Goal: Use online tool/utility: Utilize a website feature to perform a specific function

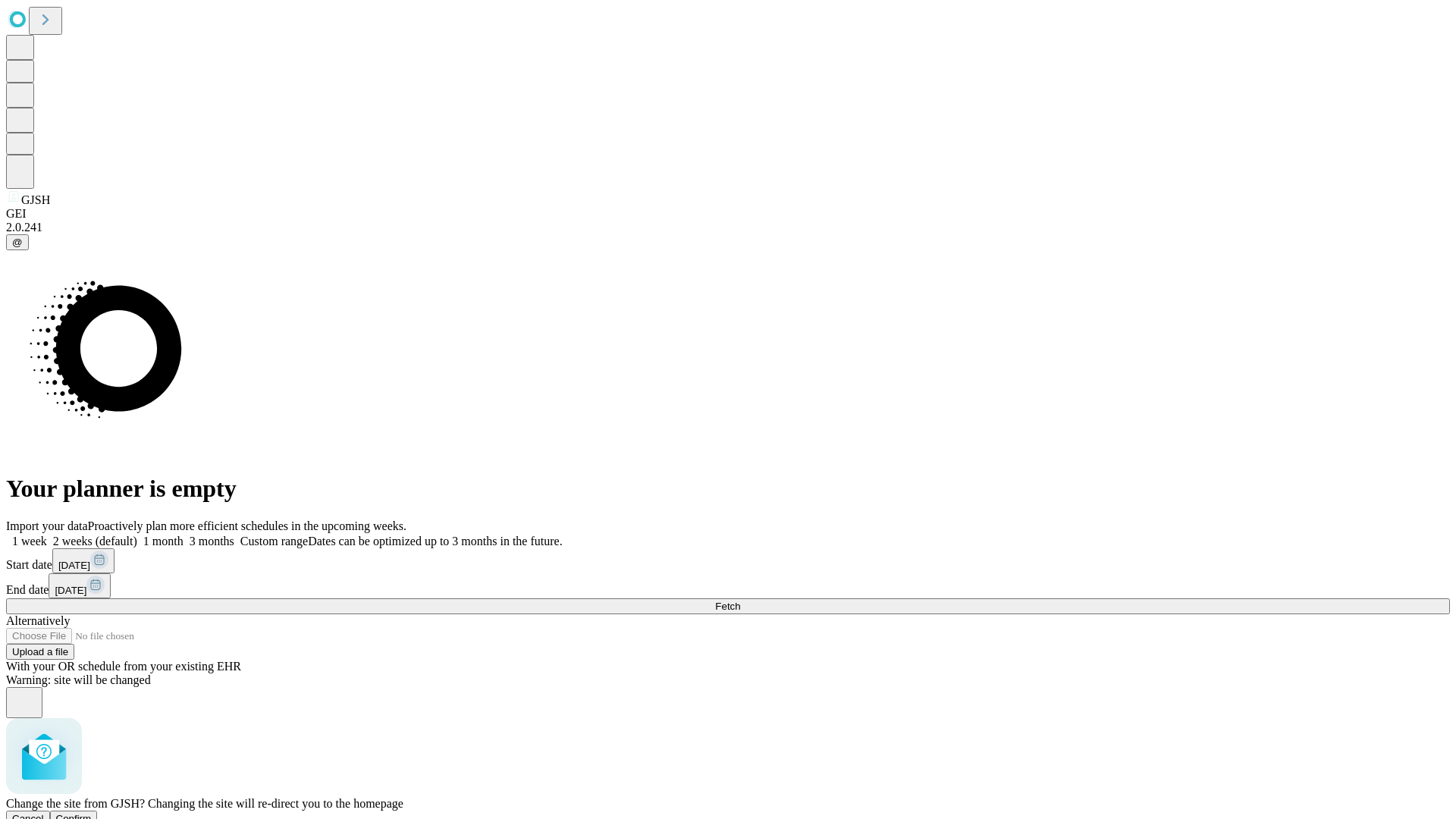
click at [92, 813] on span "Confirm" at bounding box center [74, 818] width 35 height 11
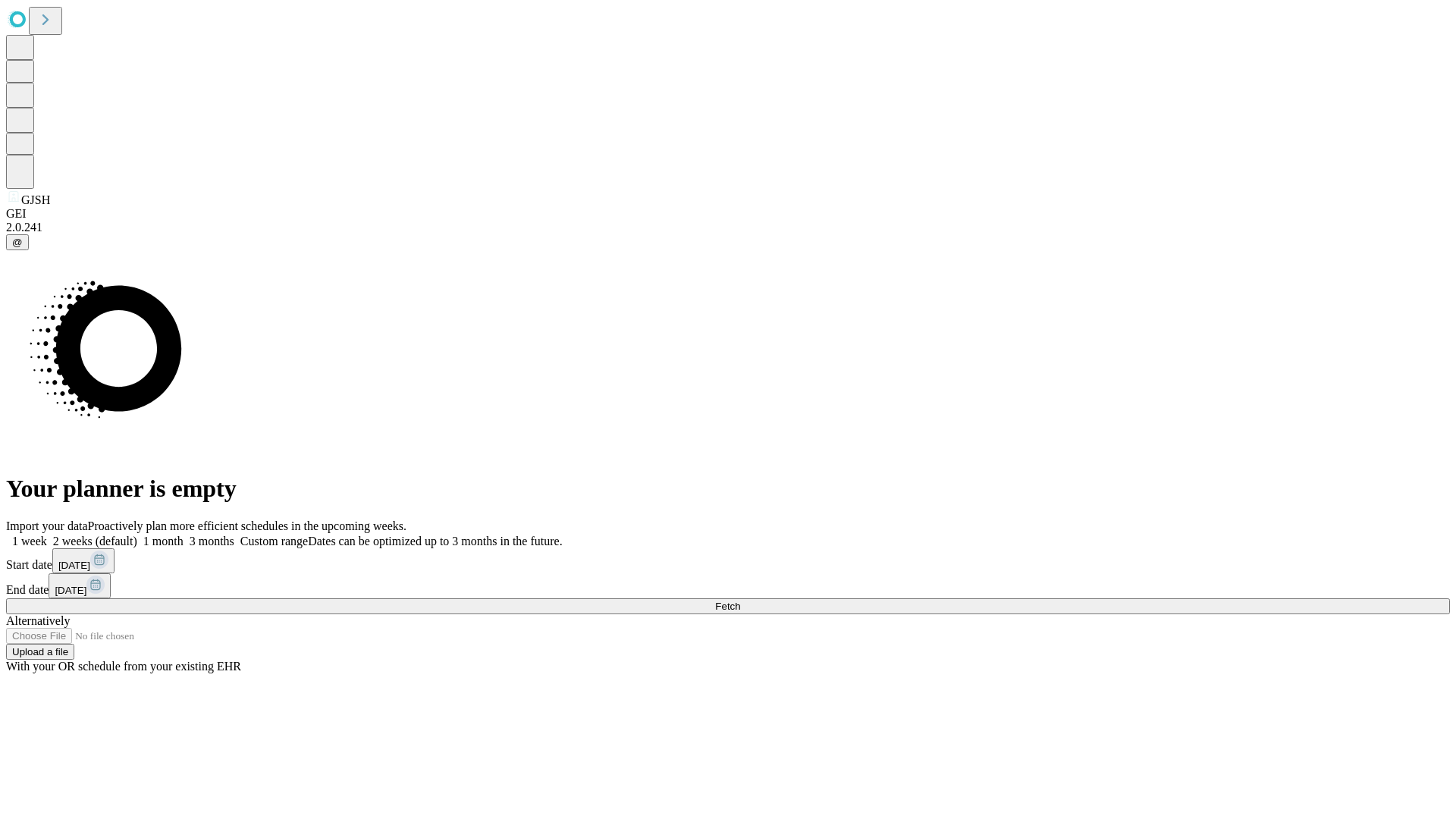
click at [47, 535] on label "1 week" at bounding box center [26, 541] width 41 height 13
click at [740, 600] on span "Fetch" at bounding box center [728, 605] width 25 height 11
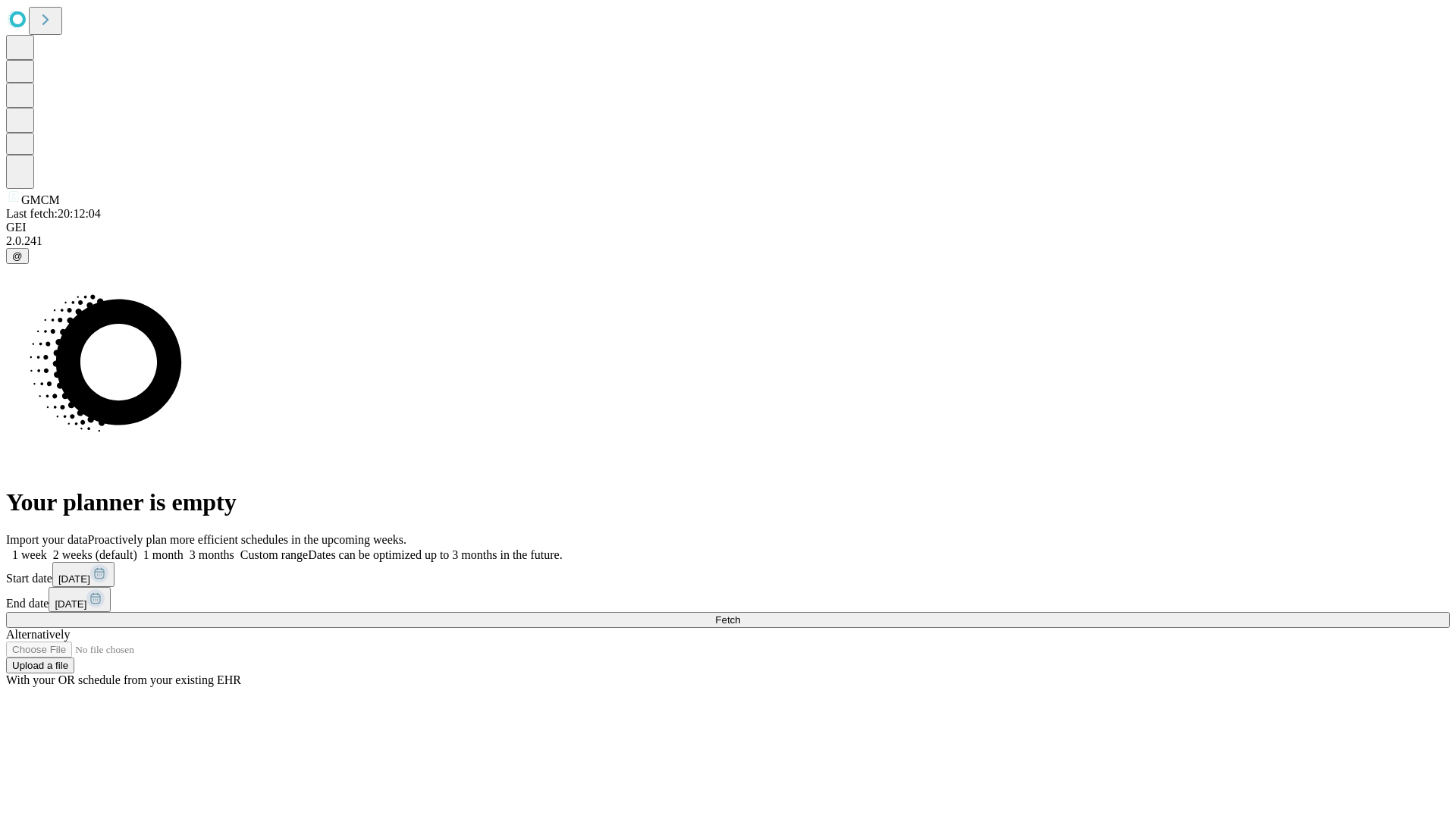
click at [47, 548] on label "1 week" at bounding box center [26, 554] width 41 height 13
click at [740, 614] on span "Fetch" at bounding box center [728, 620] width 25 height 11
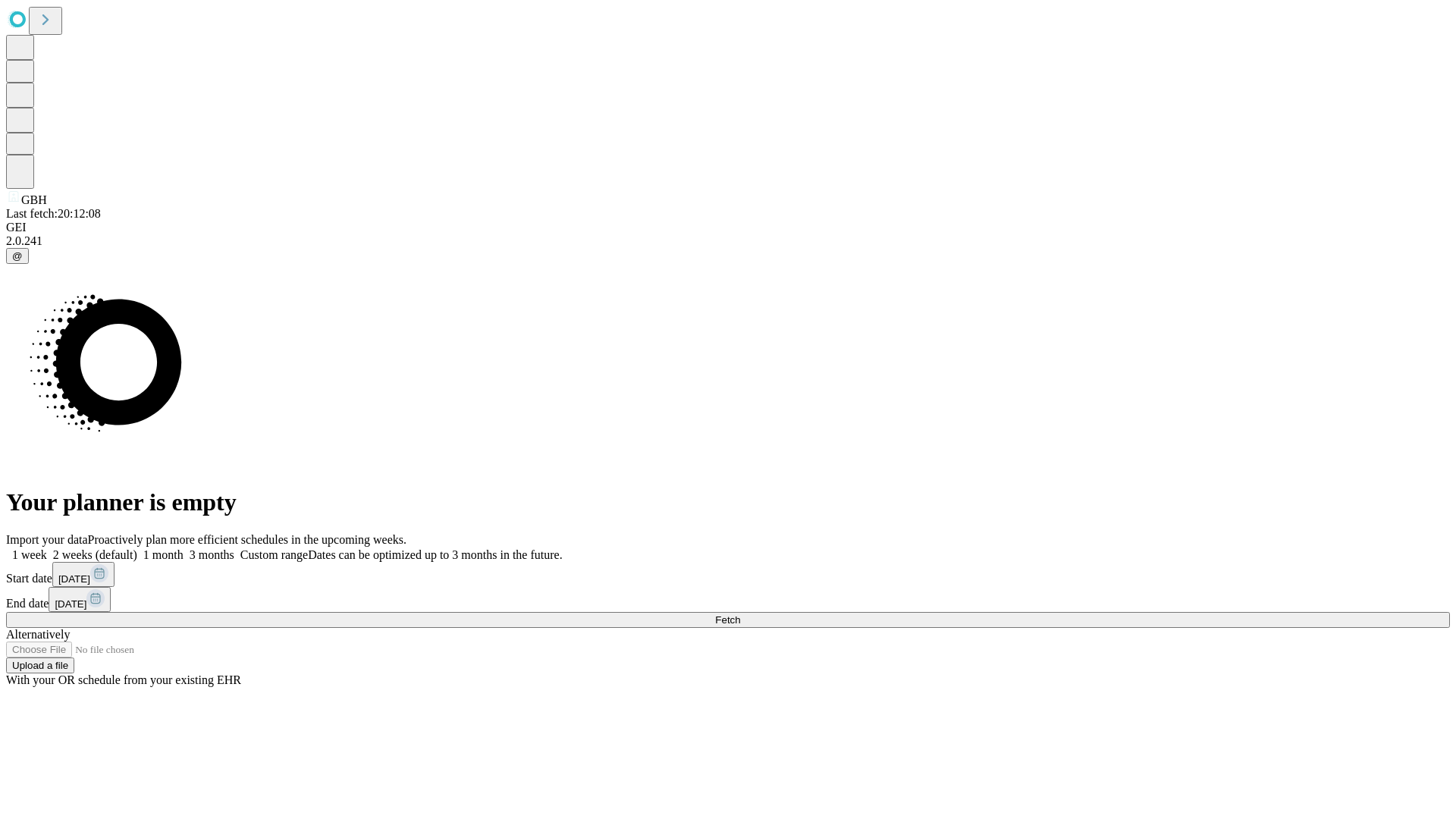
click at [47, 548] on label "1 week" at bounding box center [26, 554] width 41 height 13
click at [740, 614] on span "Fetch" at bounding box center [728, 620] width 25 height 11
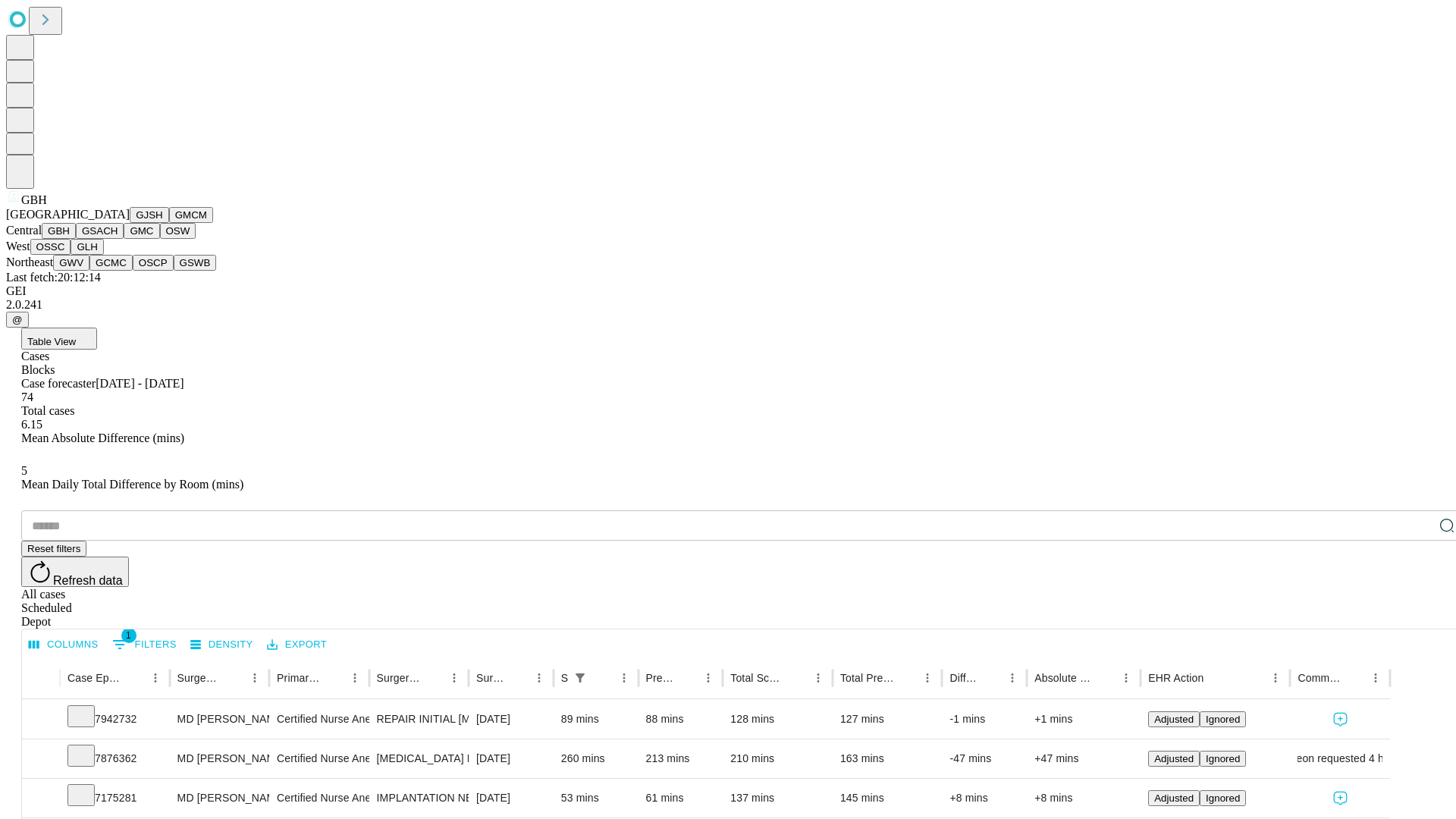
click at [117, 239] on button "GSACH" at bounding box center [100, 231] width 48 height 16
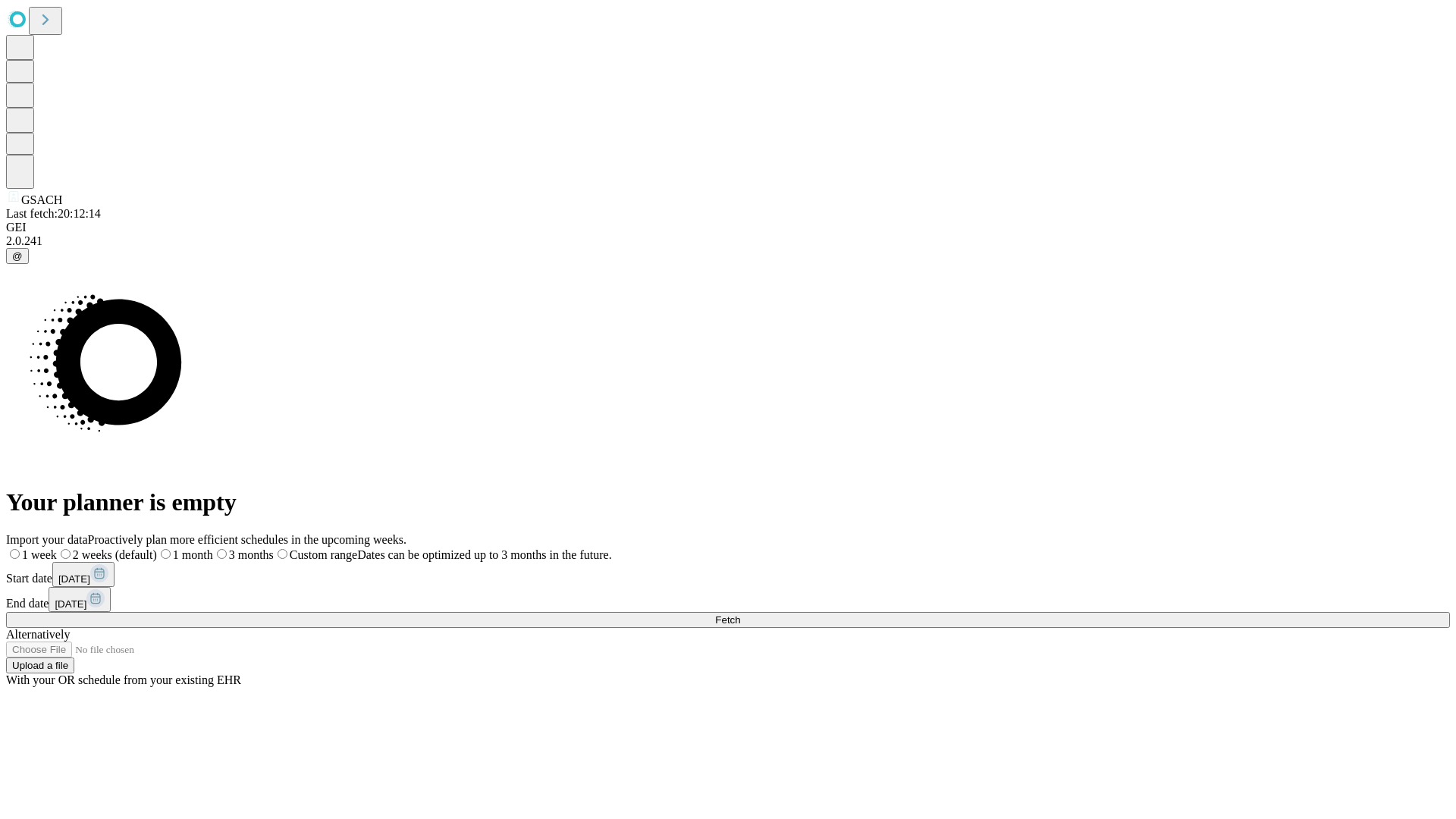
click at [57, 548] on label "1 week" at bounding box center [32, 554] width 51 height 13
click at [740, 614] on span "Fetch" at bounding box center [728, 620] width 25 height 11
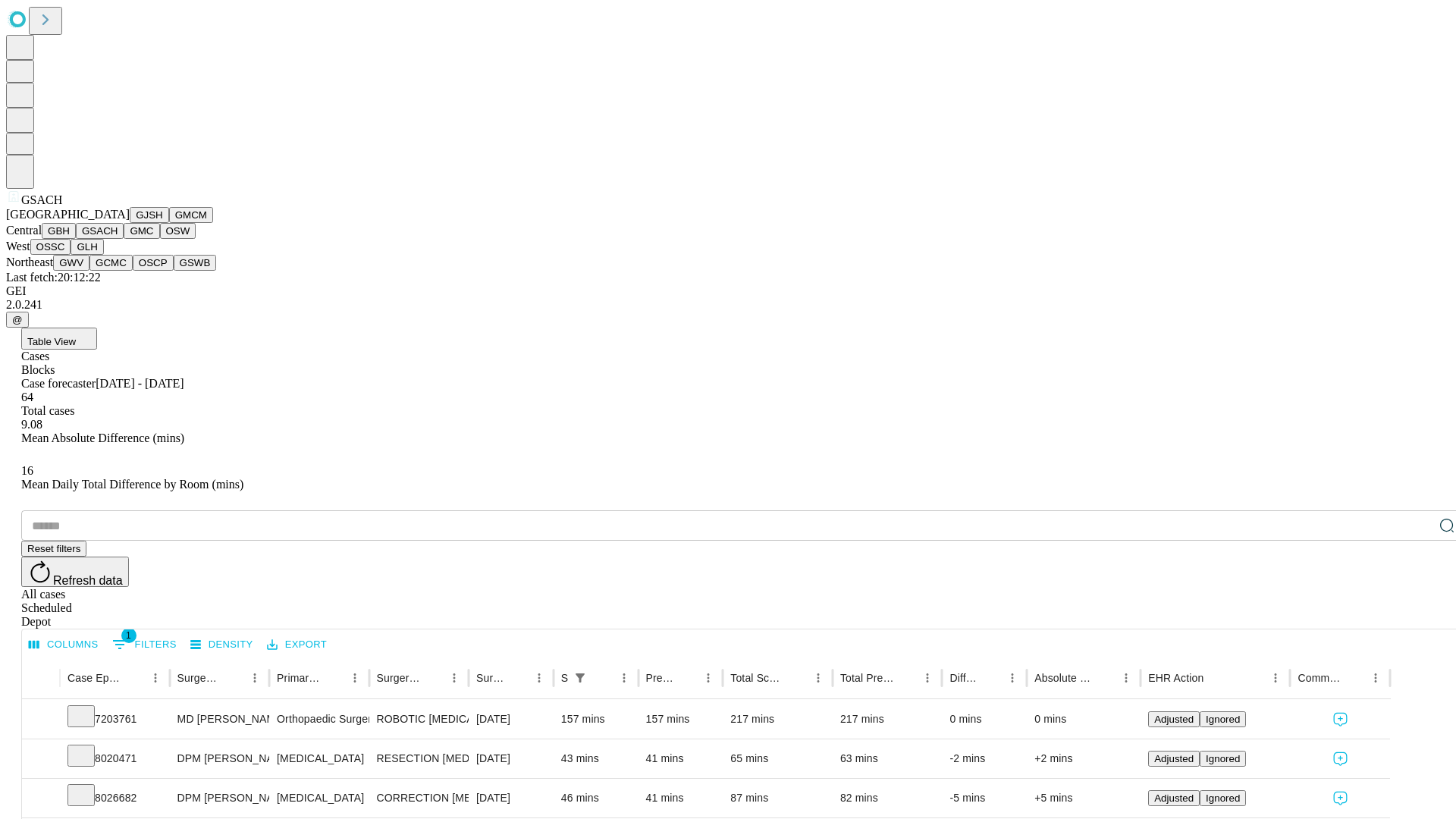
click at [124, 239] on button "GMC" at bounding box center [141, 231] width 35 height 16
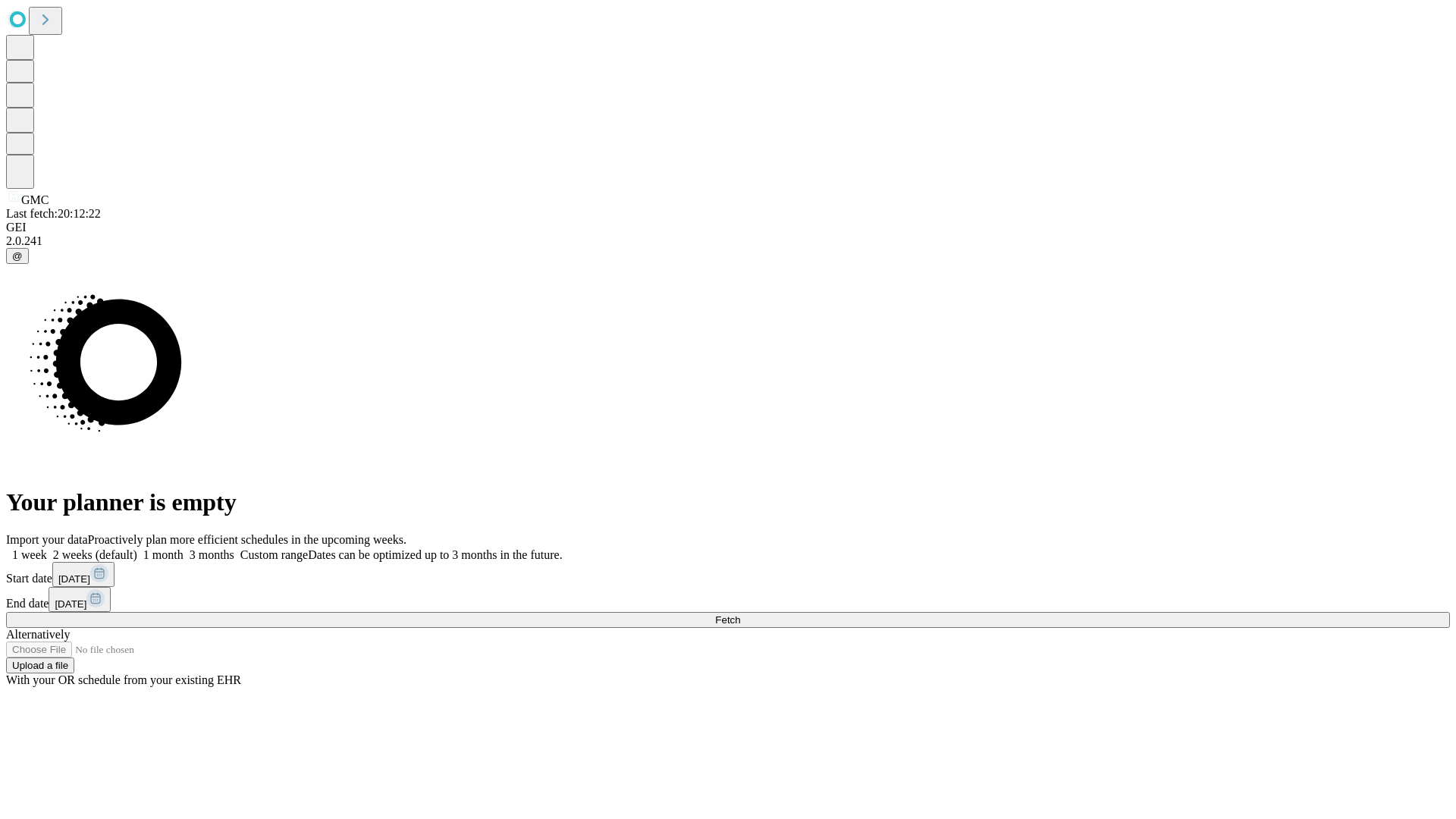
click at [47, 548] on label "1 week" at bounding box center [26, 554] width 41 height 13
click at [740, 614] on span "Fetch" at bounding box center [728, 620] width 25 height 11
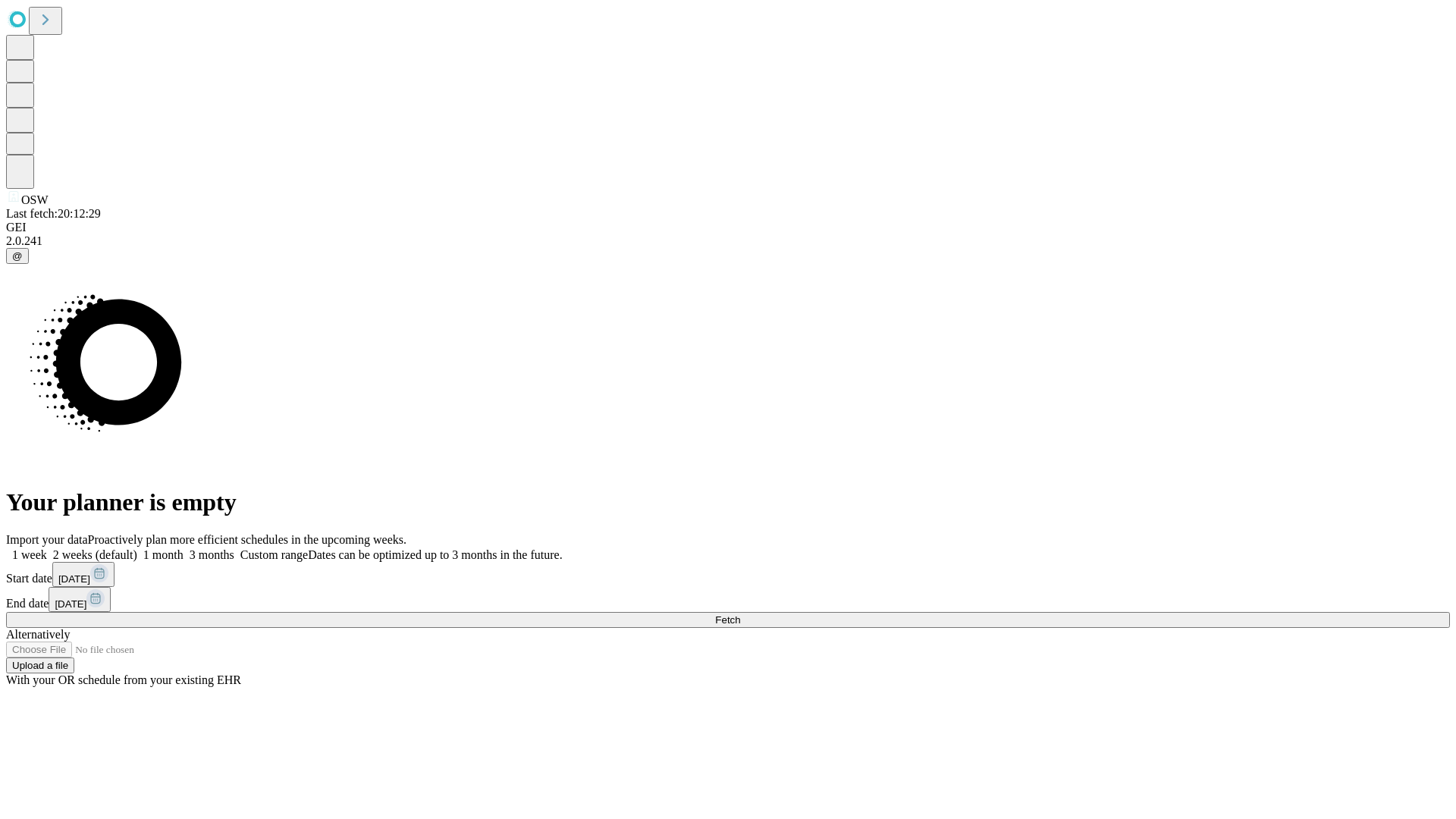
click at [47, 548] on label "1 week" at bounding box center [26, 554] width 41 height 13
click at [740, 614] on span "Fetch" at bounding box center [728, 620] width 25 height 11
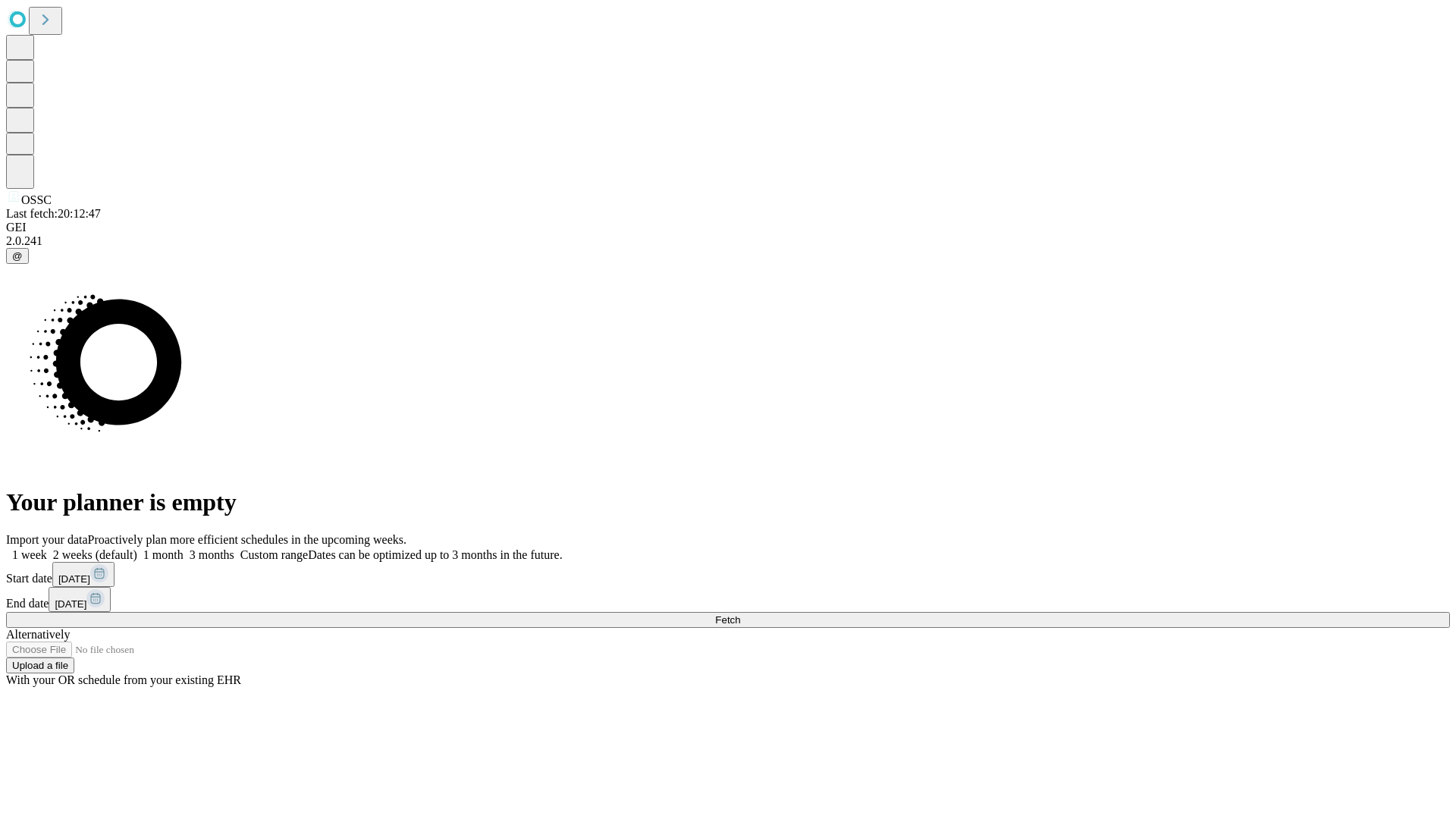
click at [47, 548] on label "1 week" at bounding box center [26, 554] width 41 height 13
click at [740, 614] on span "Fetch" at bounding box center [728, 620] width 25 height 11
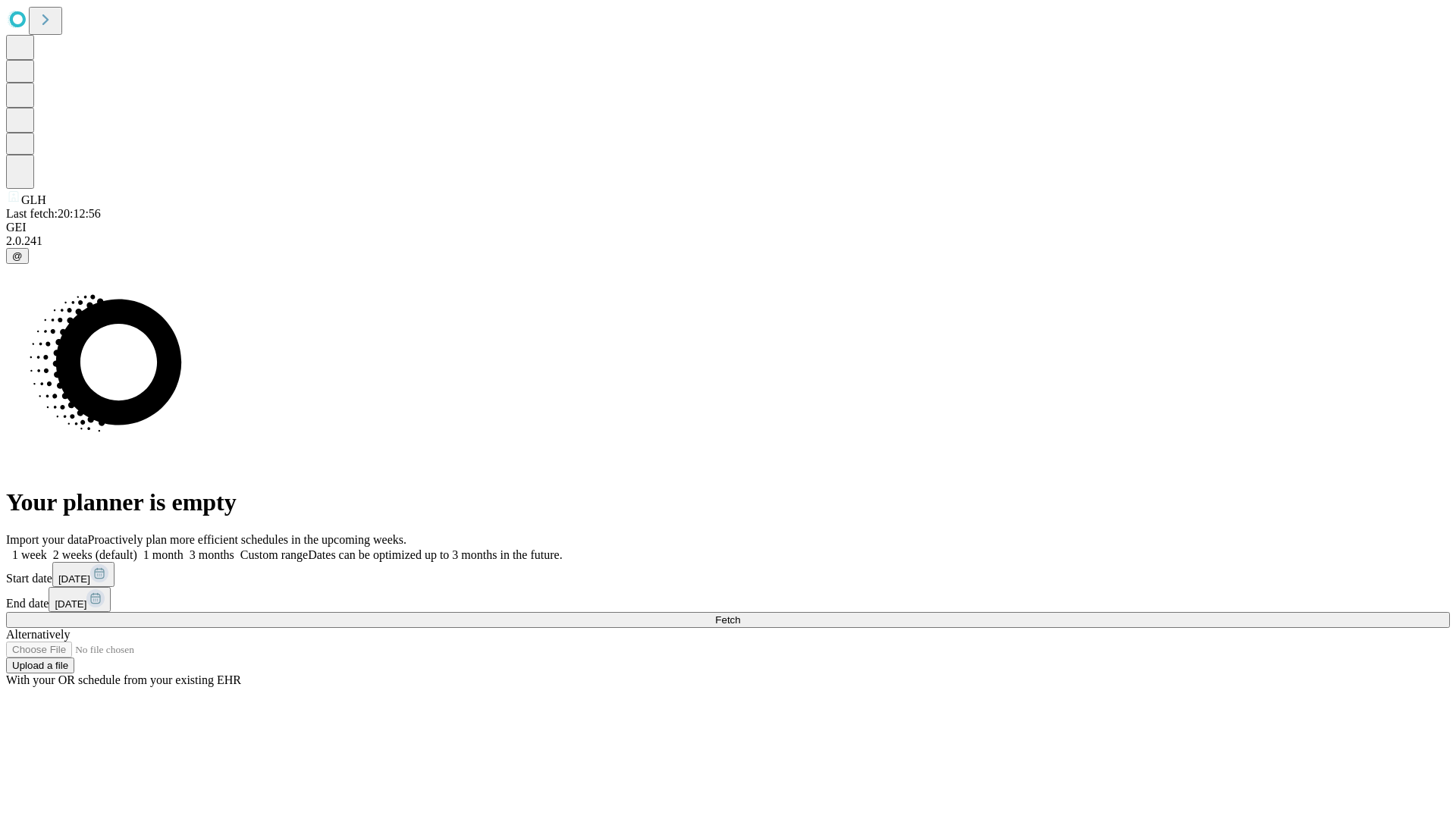
click at [47, 548] on label "1 week" at bounding box center [26, 554] width 41 height 13
click at [740, 614] on span "Fetch" at bounding box center [728, 620] width 25 height 11
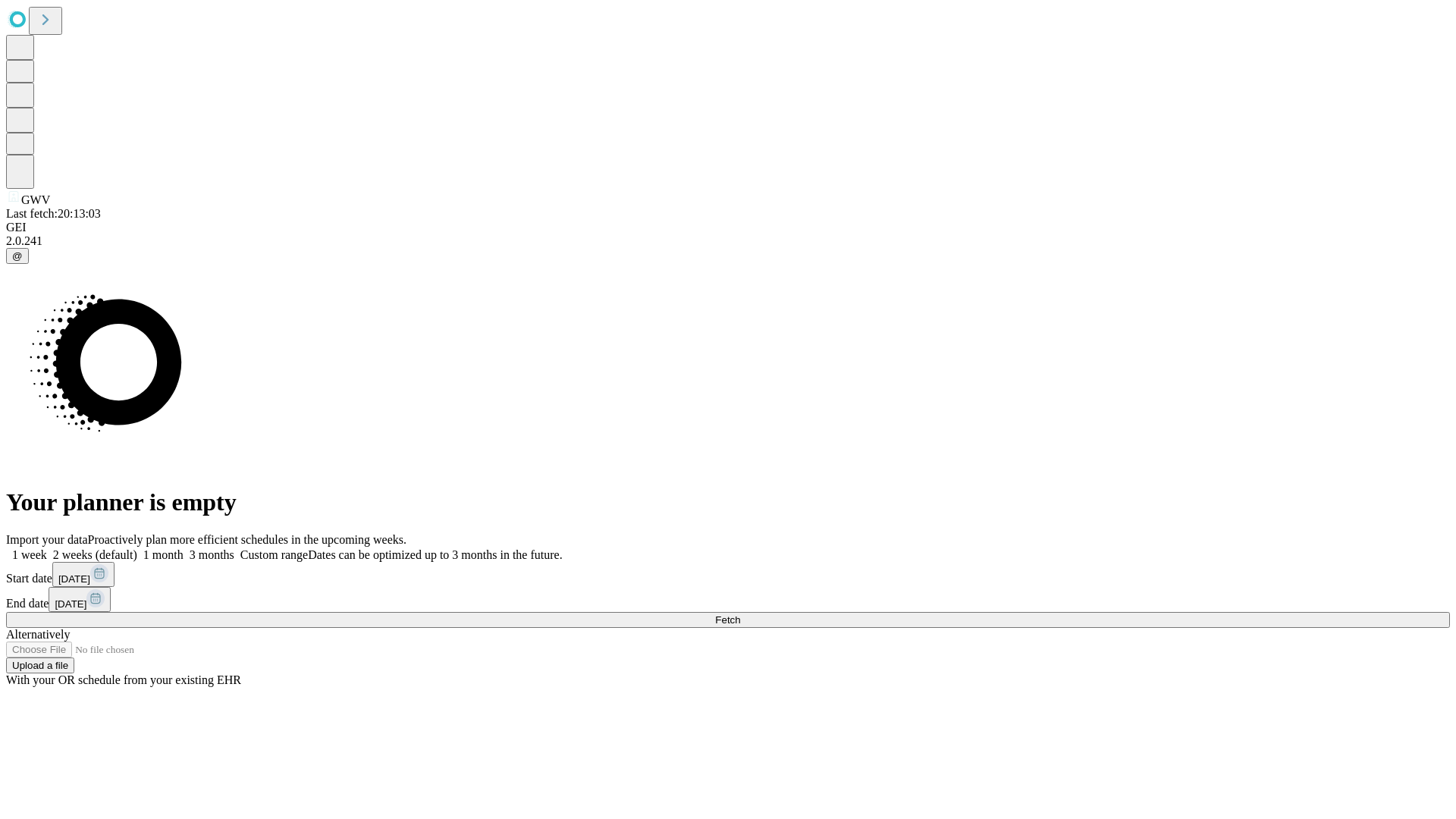
click at [47, 548] on label "1 week" at bounding box center [26, 554] width 41 height 13
click at [740, 614] on span "Fetch" at bounding box center [728, 620] width 25 height 11
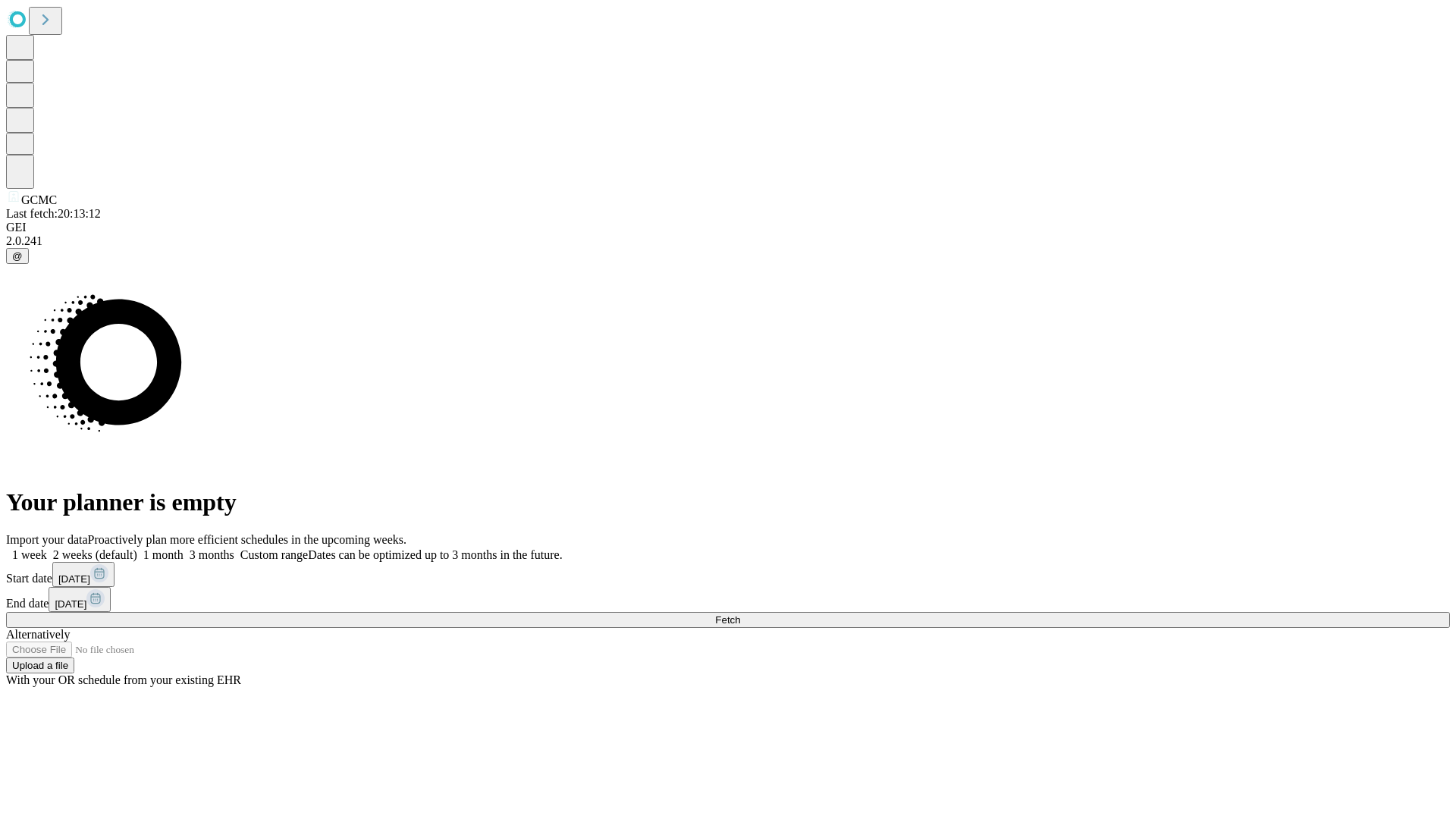
click at [47, 548] on label "1 week" at bounding box center [26, 554] width 41 height 13
click at [740, 614] on span "Fetch" at bounding box center [728, 620] width 25 height 11
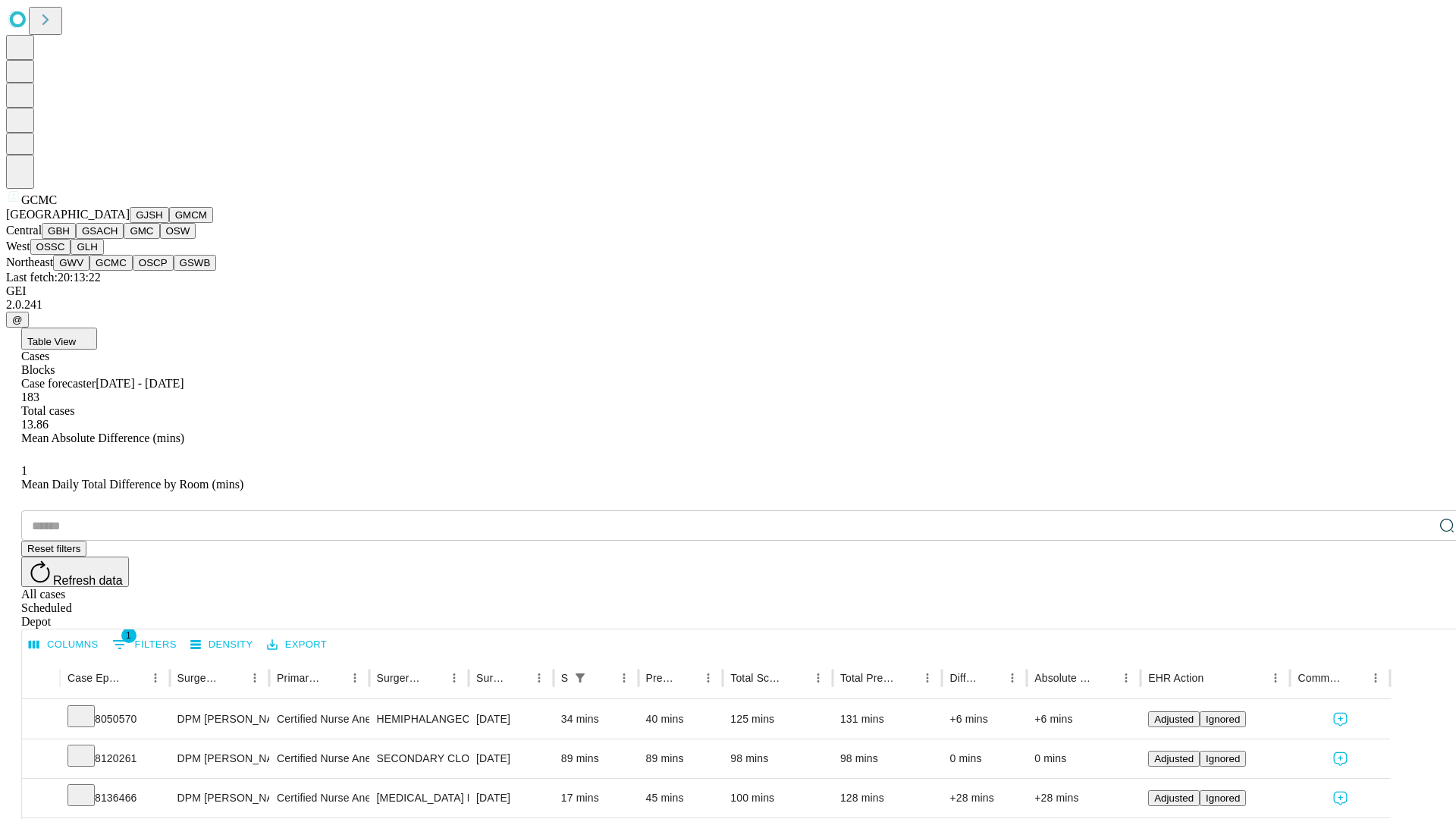
click at [132, 271] on button "OSCP" at bounding box center [153, 263] width 41 height 16
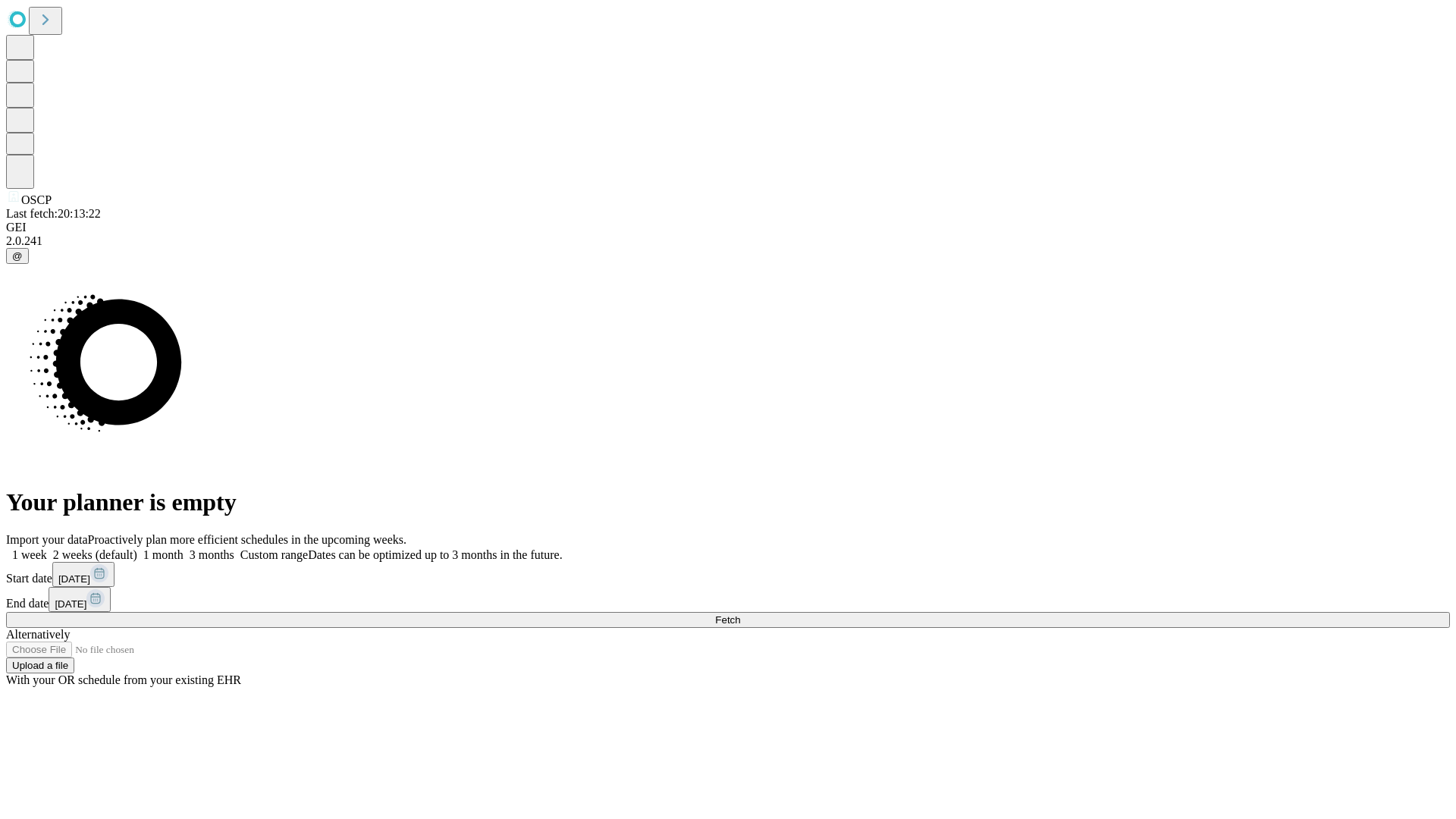
click at [47, 548] on label "1 week" at bounding box center [26, 554] width 41 height 13
click at [740, 614] on span "Fetch" at bounding box center [728, 620] width 25 height 11
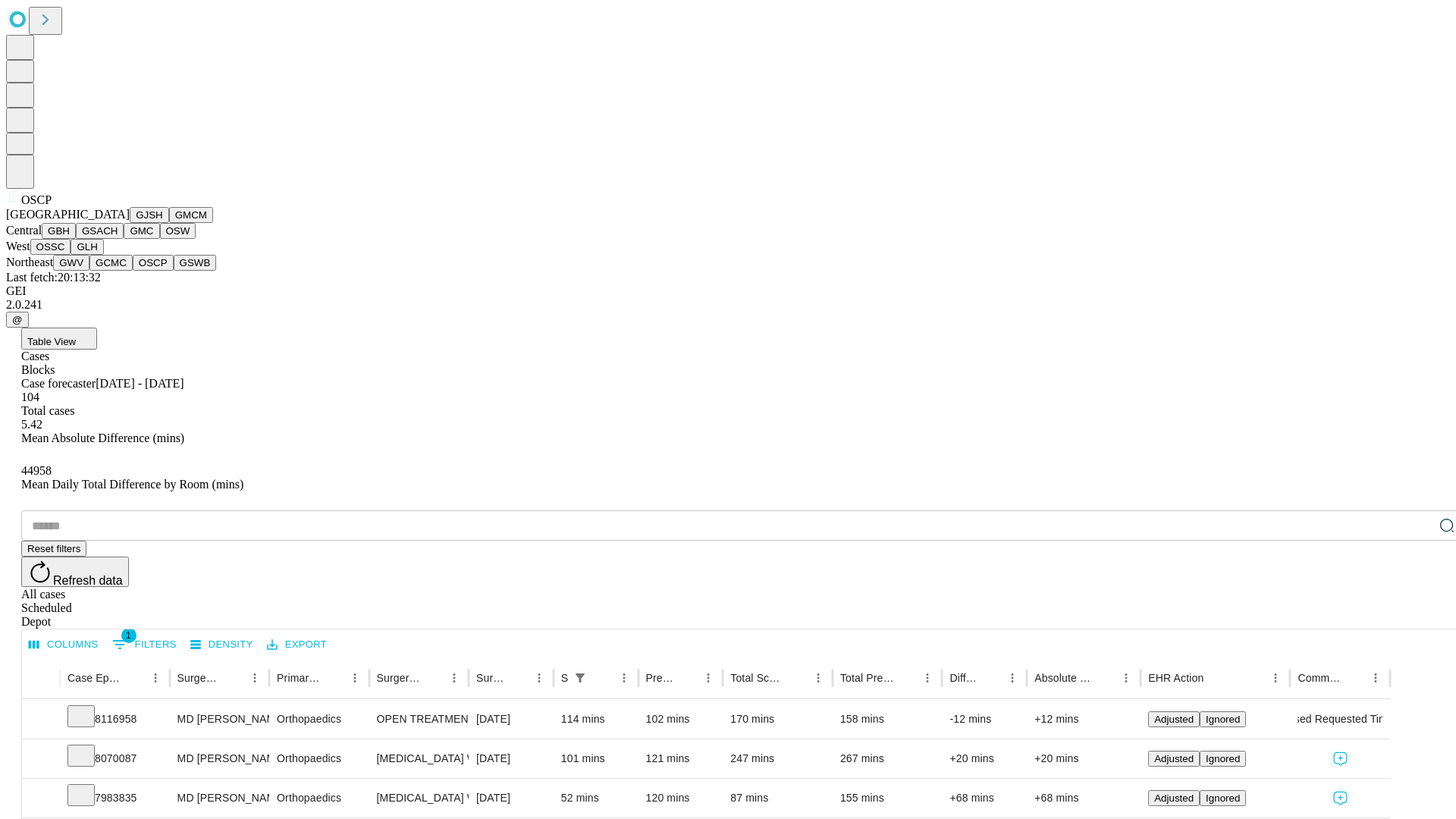
click at [174, 271] on button "GSWB" at bounding box center [195, 263] width 43 height 16
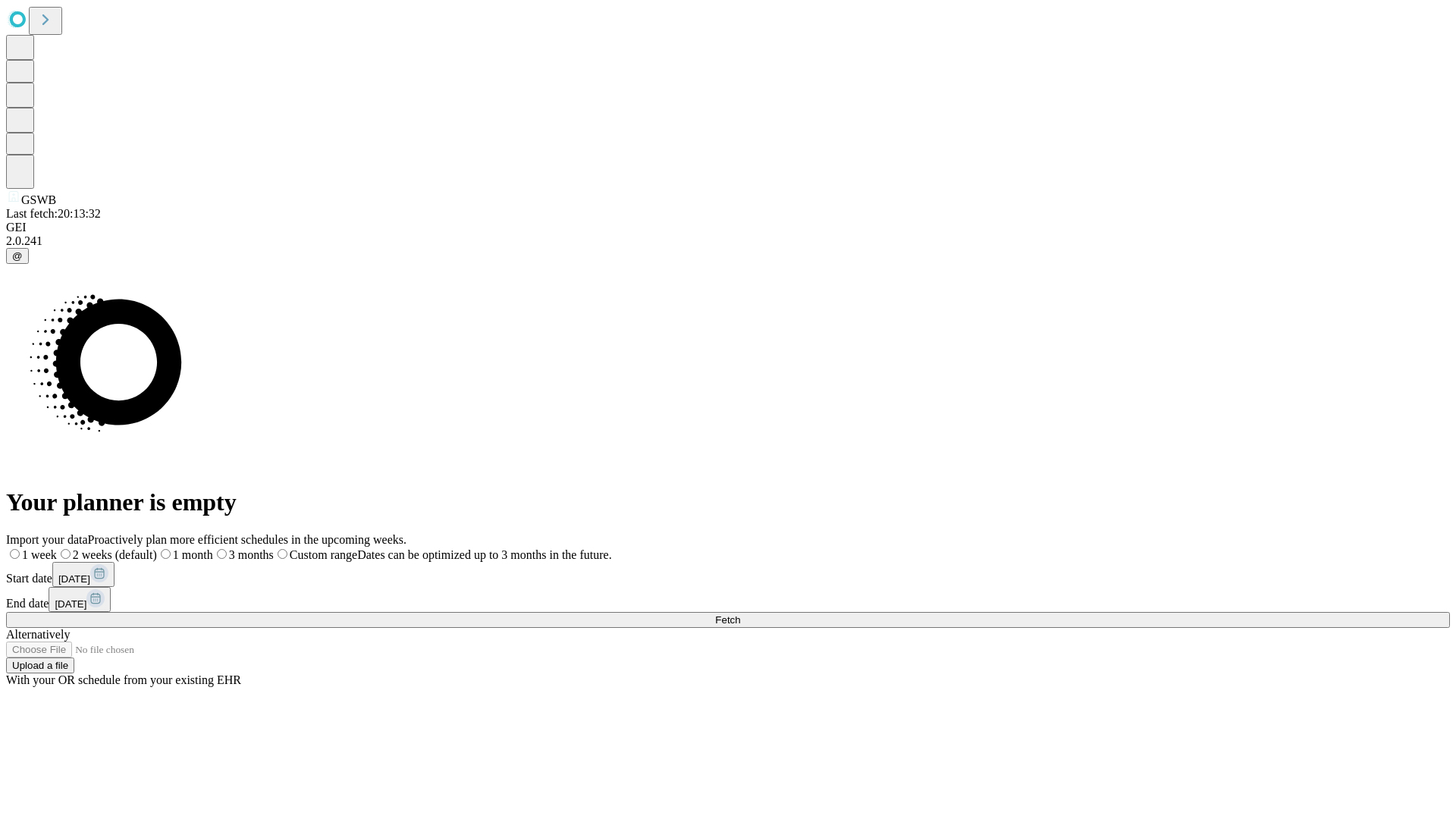
click at [57, 548] on label "1 week" at bounding box center [32, 554] width 51 height 13
click at [740, 614] on span "Fetch" at bounding box center [728, 620] width 25 height 11
